Goal: Transaction & Acquisition: Purchase product/service

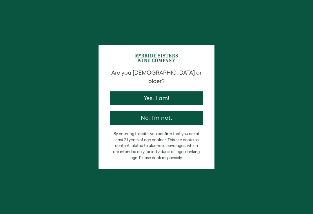
click at [141, 96] on button "Yes, I am!" at bounding box center [156, 99] width 93 height 14
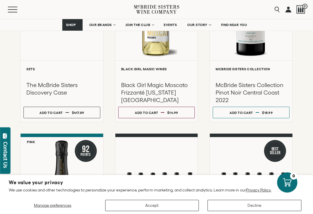
scroll to position [165, 0]
click at [250, 48] on div at bounding box center [251, 0] width 83 height 121
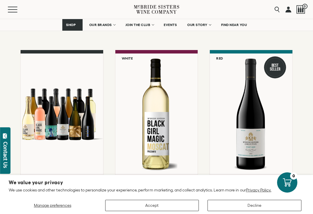
scroll to position [0, 0]
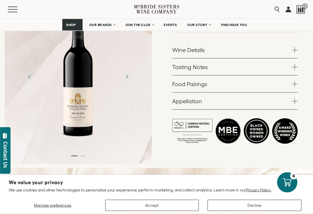
scroll to position [162, 0]
click at [294, 47] on span at bounding box center [295, 50] width 6 height 6
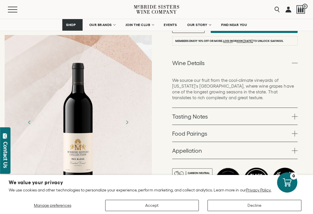
click at [134, 175] on div at bounding box center [78, 122] width 147 height 130
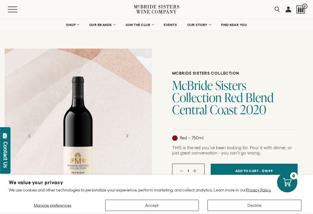
scroll to position [0, 0]
